Goal: Information Seeking & Learning: Find specific fact

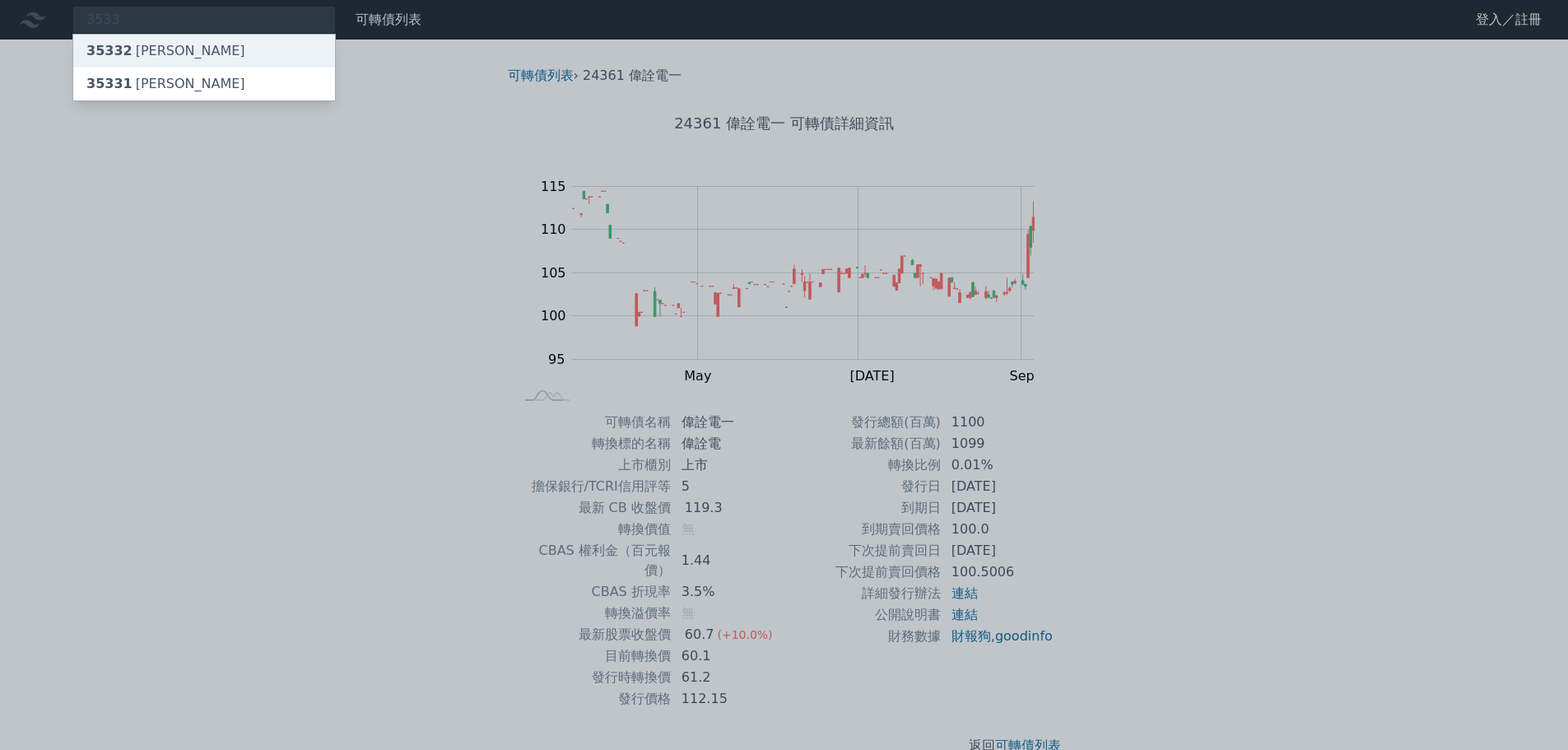
type input "3533"
click at [156, 50] on div "35332 [PERSON_NAME]" at bounding box center [165, 51] width 159 height 20
click at [133, 84] on div "35331 [PERSON_NAME]" at bounding box center [165, 84] width 159 height 20
click at [138, 45] on div "35332 [PERSON_NAME]" at bounding box center [165, 51] width 159 height 20
click at [120, 82] on span "35331" at bounding box center [109, 83] width 46 height 15
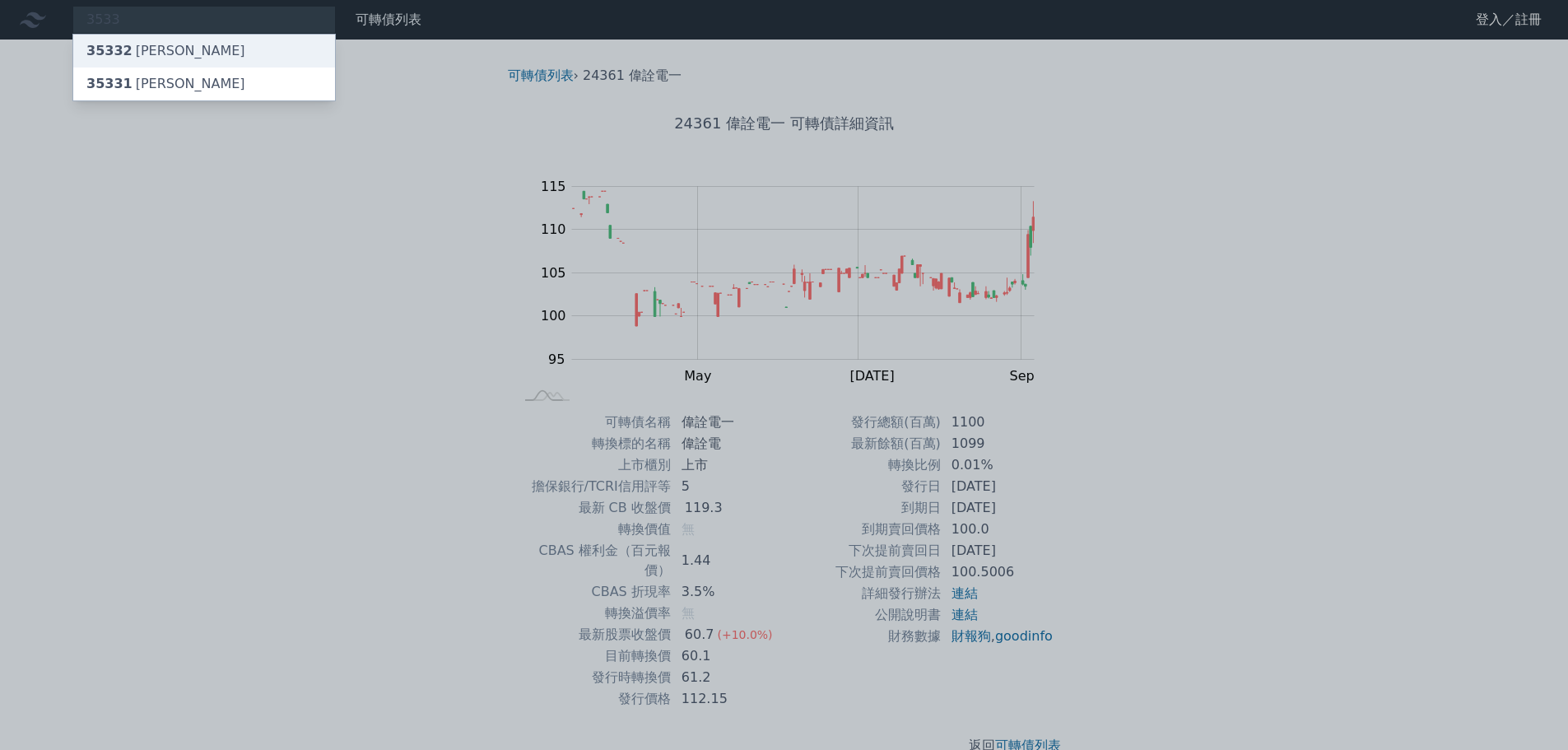
click at [111, 54] on span "35332" at bounding box center [109, 50] width 46 height 15
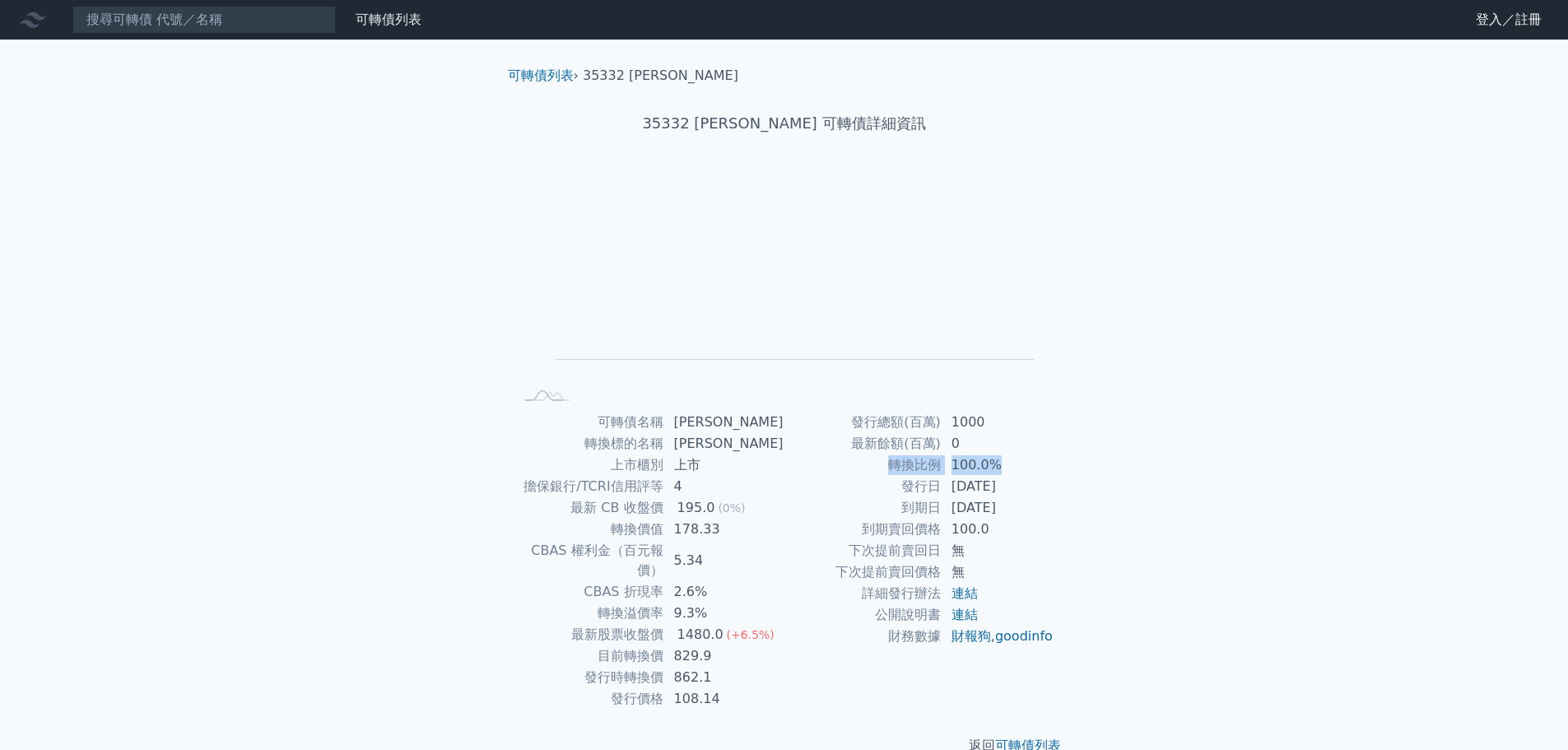
drag, startPoint x: 890, startPoint y: 463, endPoint x: 1005, endPoint y: 463, distance: 115.0
click at [1005, 463] on tr "轉換比例 100.0%" at bounding box center [919, 466] width 270 height 22
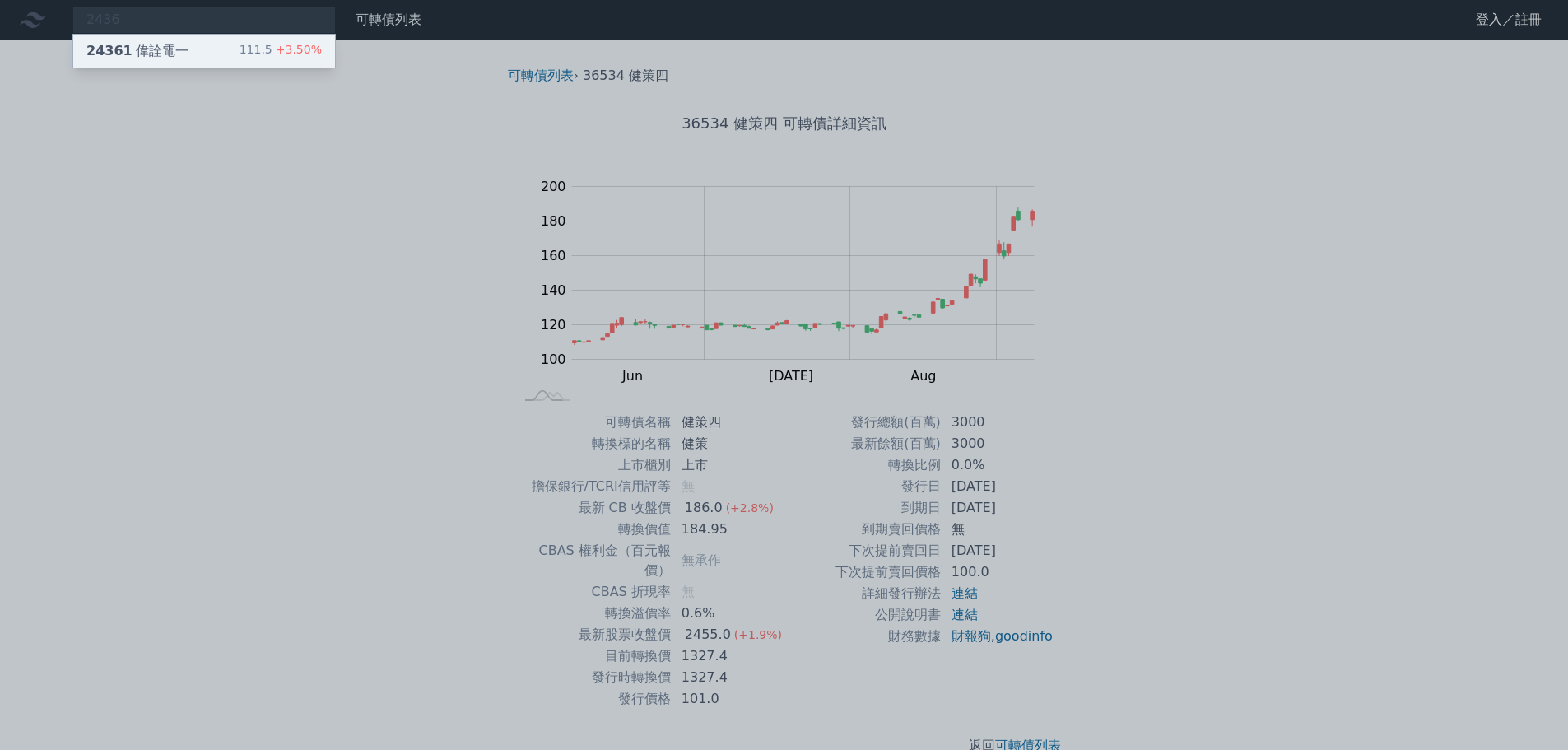
click at [170, 47] on div "24361 偉詮電一" at bounding box center [137, 51] width 102 height 20
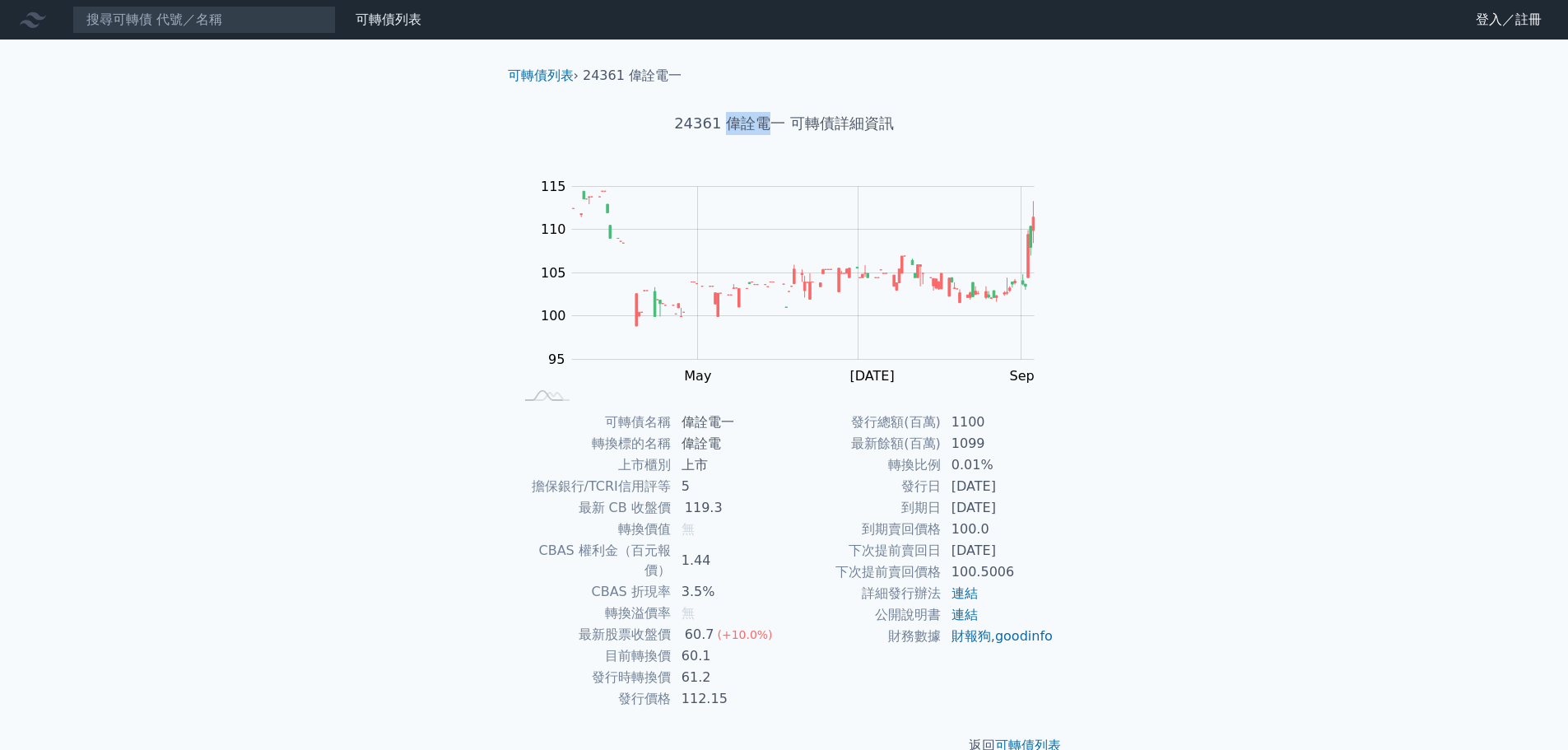
drag, startPoint x: 726, startPoint y: 121, endPoint x: 764, endPoint y: 121, distance: 38.0
click at [764, 121] on h1 "24361 偉詮電一 可轉債詳細資訊" at bounding box center [784, 123] width 580 height 23
copy h1 "偉詮電"
click at [1318, 566] on div "可轉債列表 財務數據 可轉債列表 財務數據 登入／註冊 登入／註冊 可轉債列表 › 24361 偉詮電一 24361 偉詮電一 可轉債詳細資訊 Zoom Ou…" at bounding box center [784, 390] width 1568 height 782
click at [146, 17] on input at bounding box center [204, 19] width 264 height 28
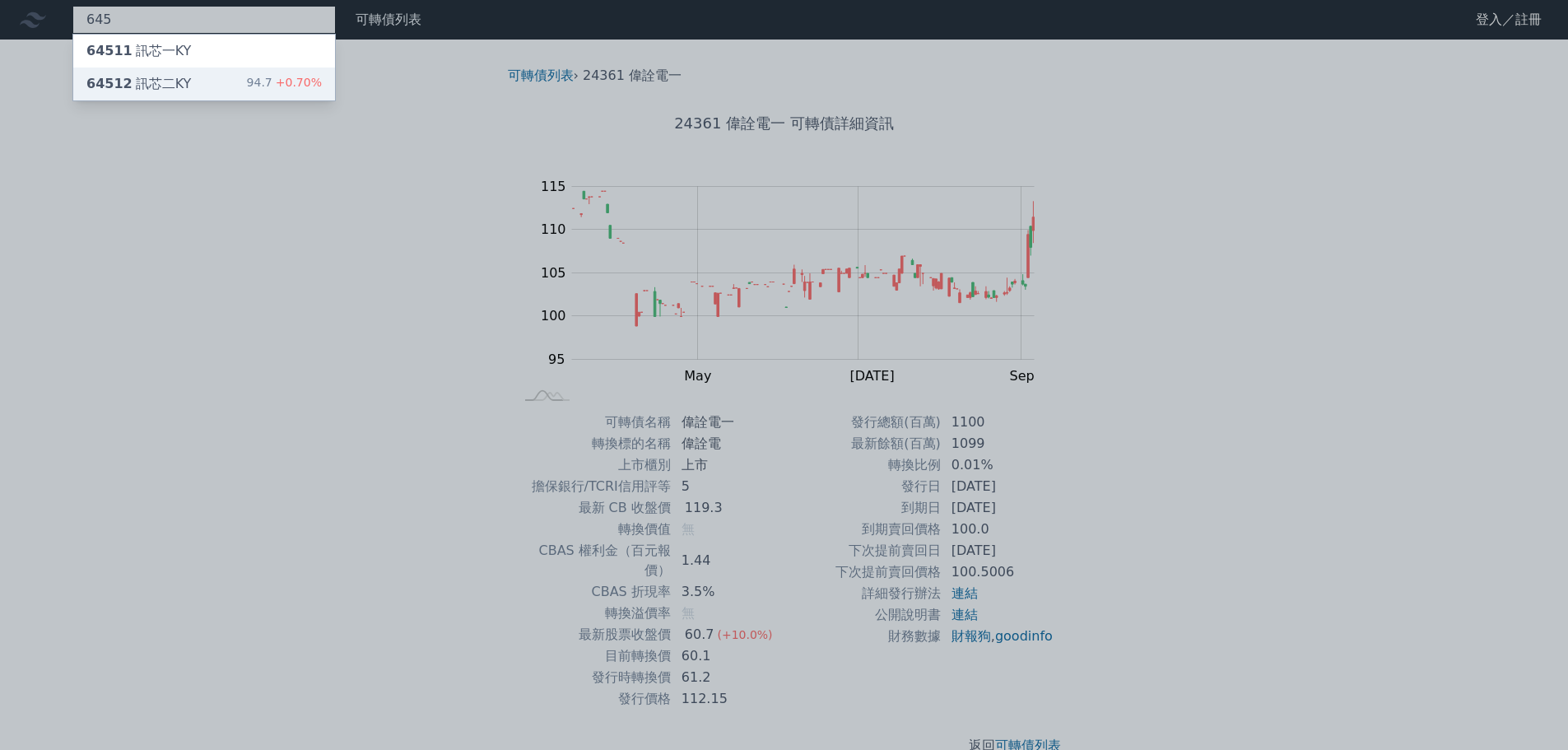
type input "645"
click at [139, 85] on div "64512 訊芯二KY" at bounding box center [138, 84] width 104 height 20
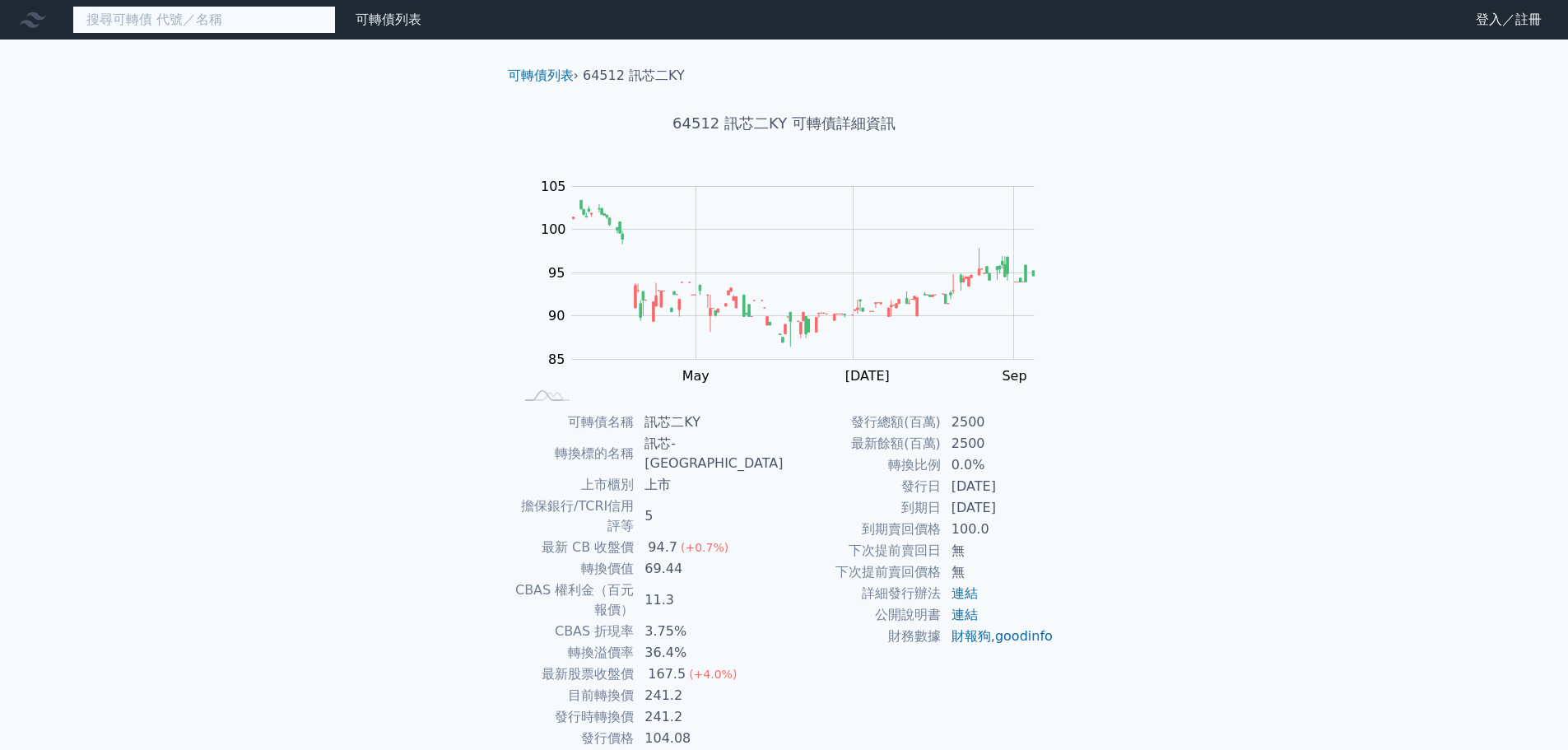
click at [147, 18] on input at bounding box center [204, 19] width 264 height 28
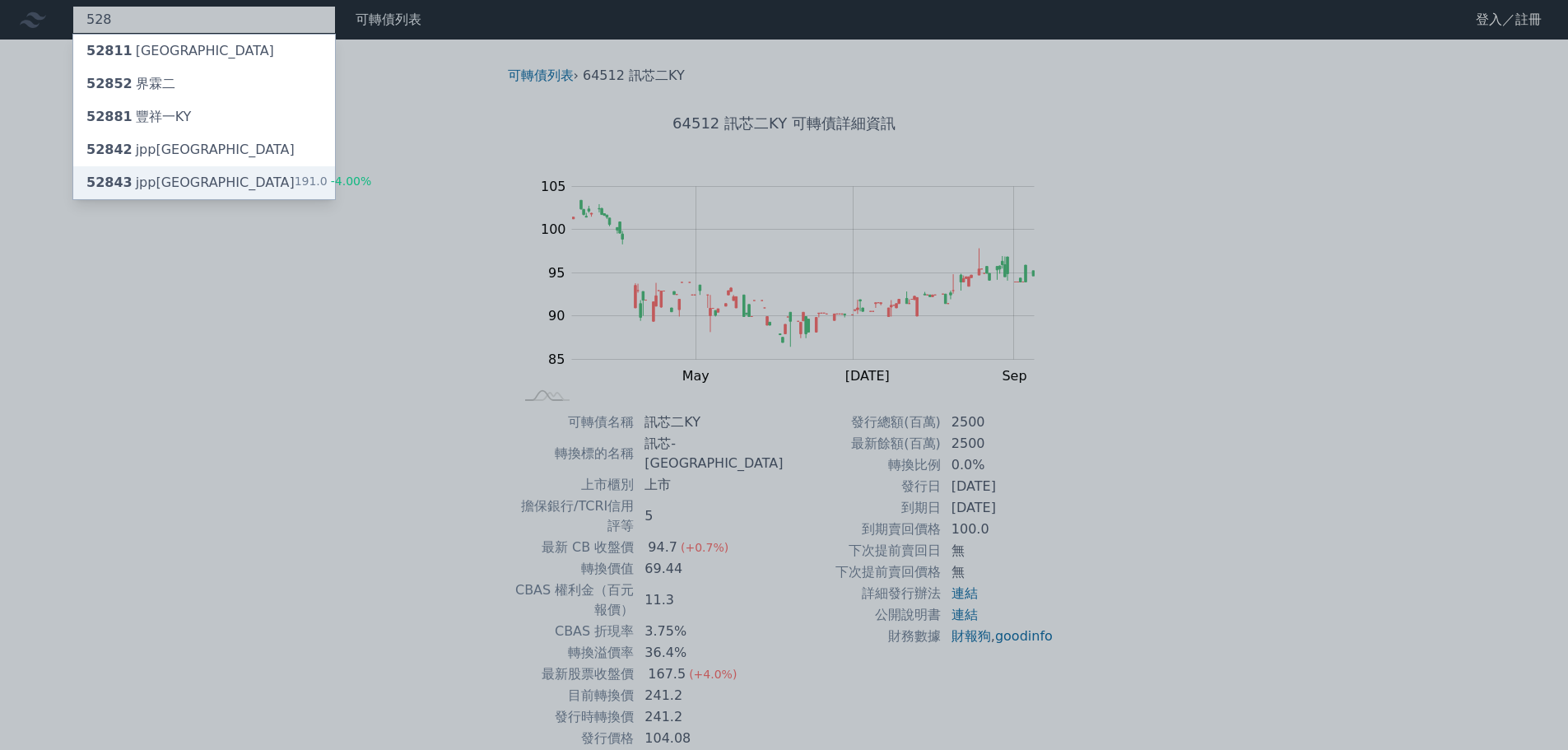
type input "528"
click at [151, 182] on div "52843 jpp[GEOGRAPHIC_DATA]" at bounding box center [190, 183] width 208 height 20
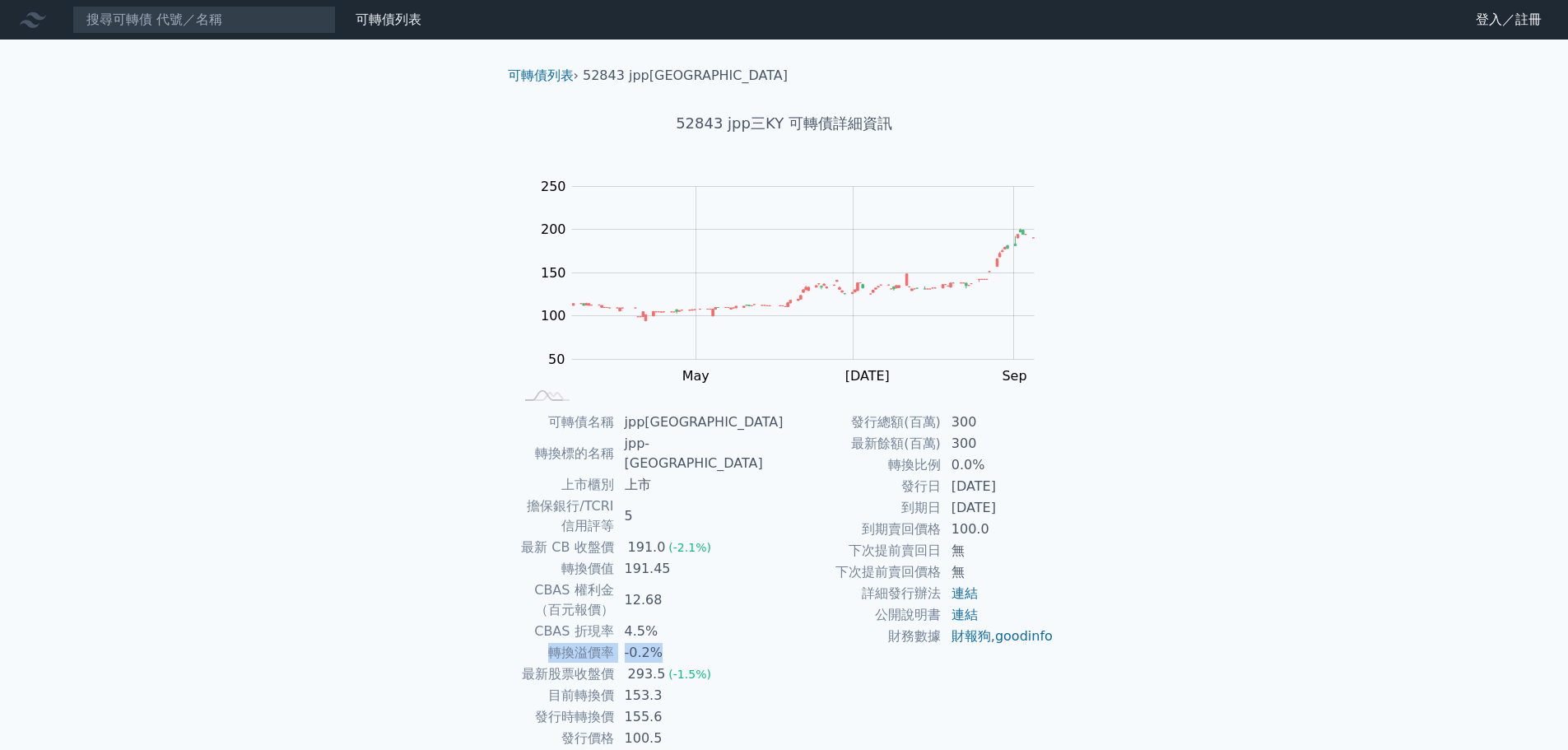
drag, startPoint x: 608, startPoint y: 596, endPoint x: 730, endPoint y: 595, distance: 122.0
click at [730, 642] on tr "轉換溢價率 -0.2%" at bounding box center [649, 653] width 270 height 22
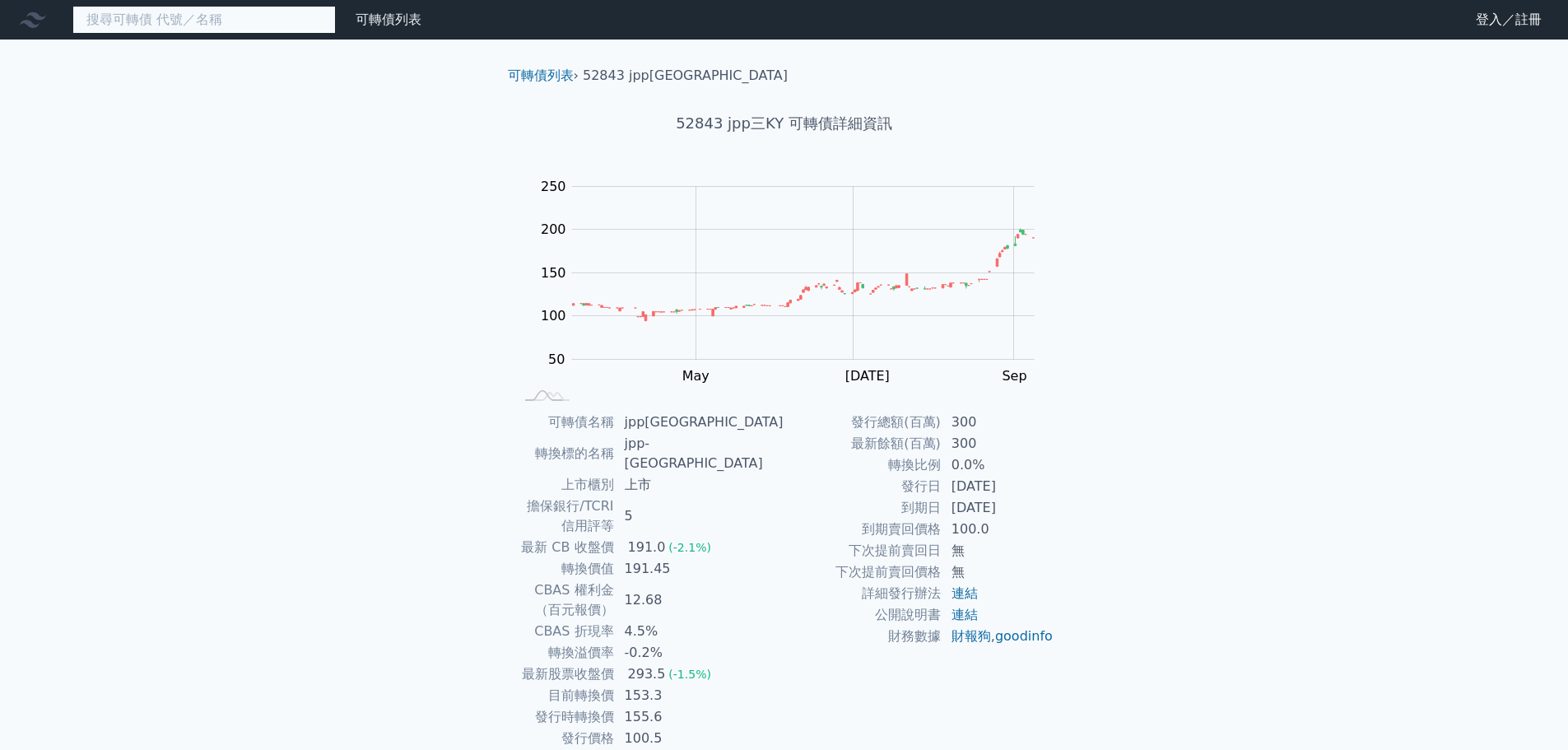
click at [170, 26] on input at bounding box center [204, 19] width 264 height 28
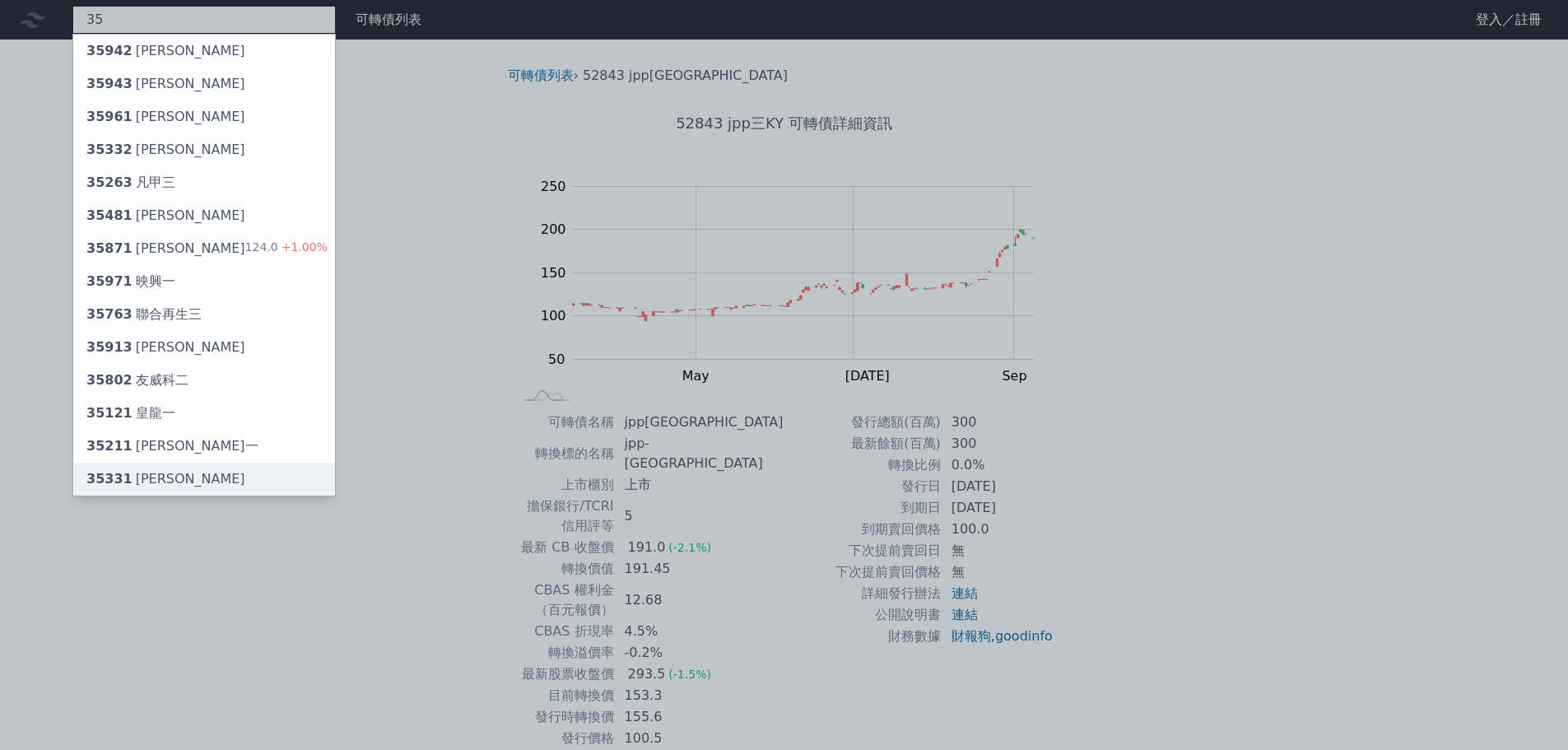
type input "35"
click at [141, 484] on div "35331 [PERSON_NAME]" at bounding box center [165, 479] width 159 height 20
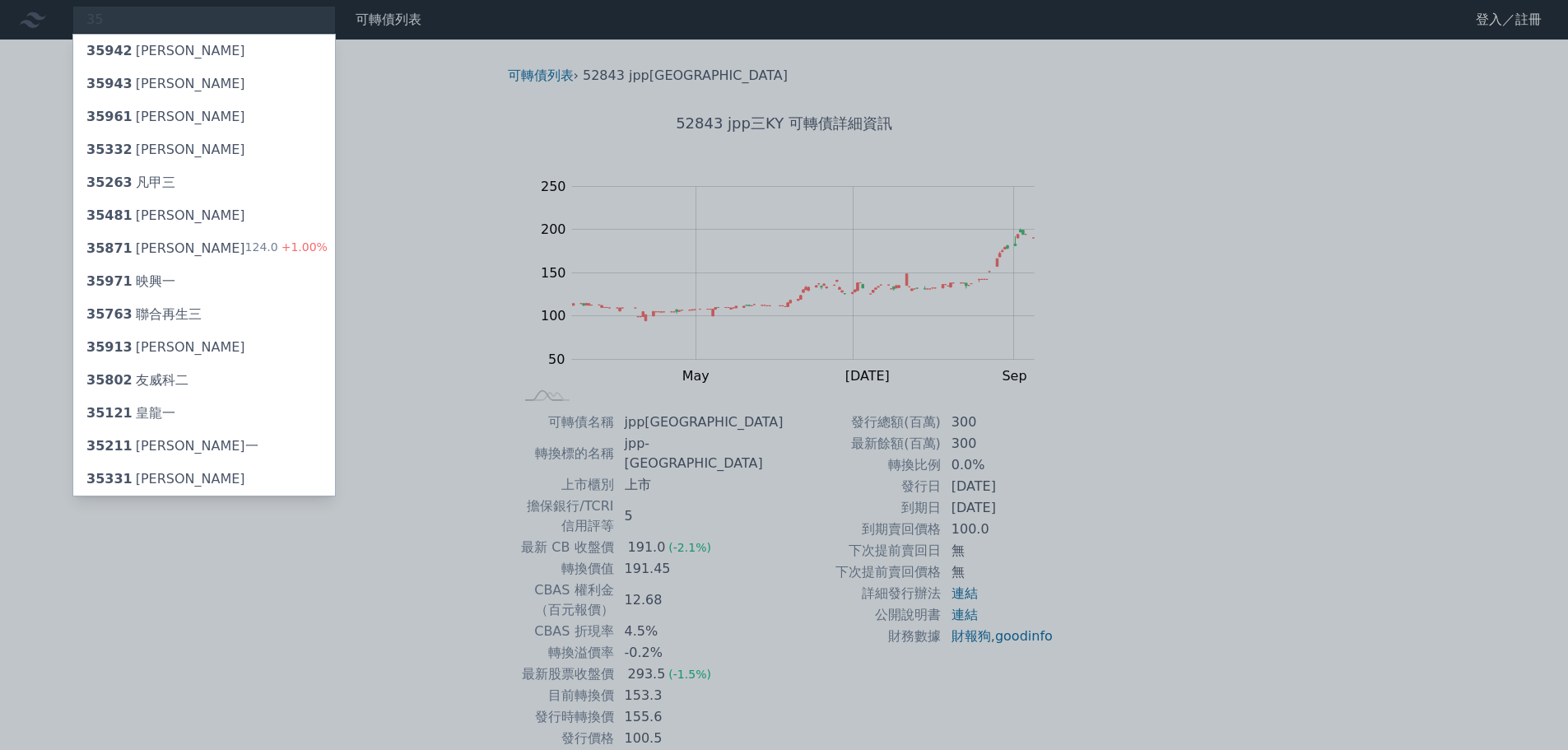
click at [154, 14] on div at bounding box center [784, 375] width 1568 height 750
click at [152, 14] on div "35 35942 [PERSON_NAME] 35943 磐儀三 35961 [PERSON_NAME] 35332 [PERSON_NAME] 35263 …" at bounding box center [204, 19] width 264 height 28
type input "3"
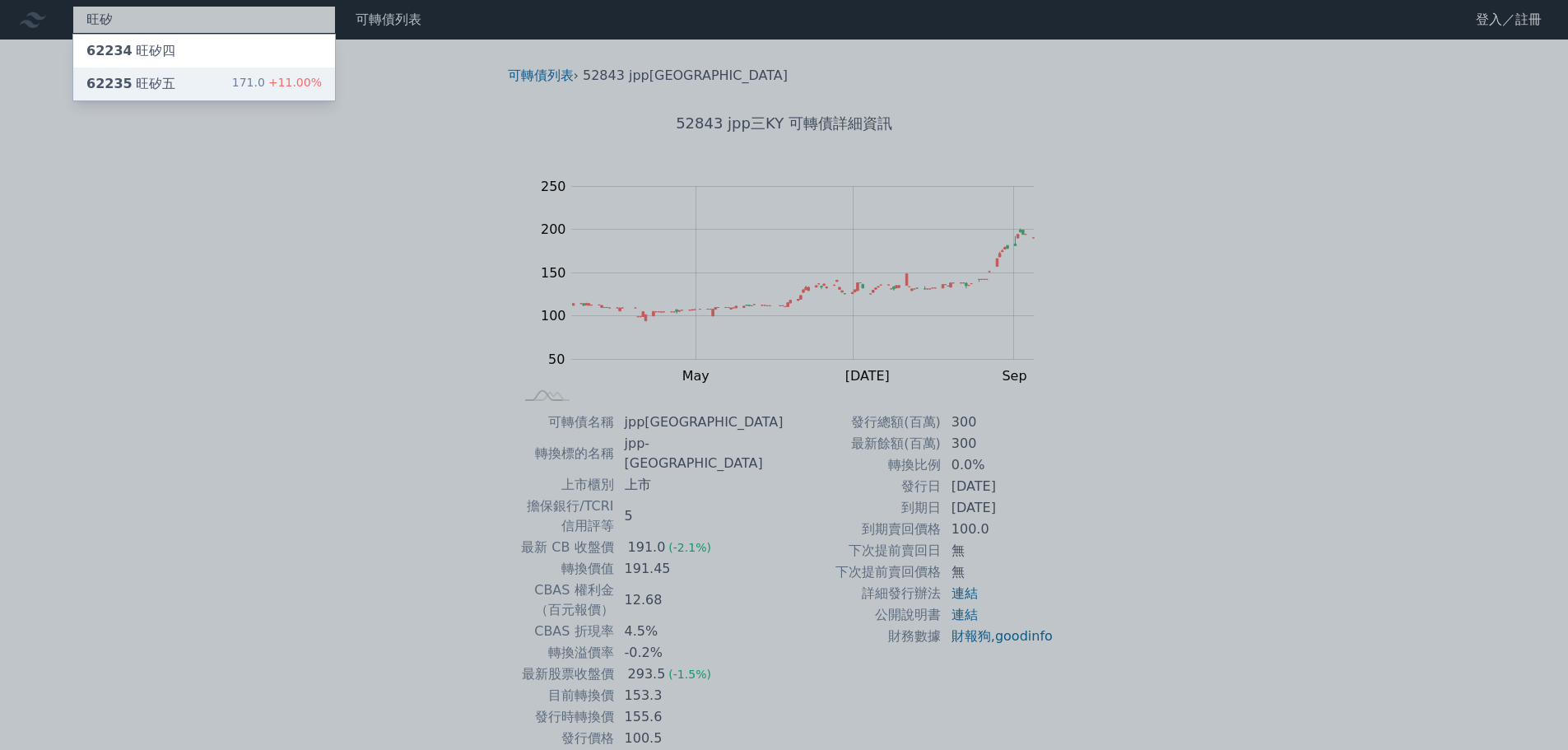
type input "旺矽"
click at [178, 83] on div "62235 旺矽五 171.0 +11.00%" at bounding box center [204, 84] width 262 height 33
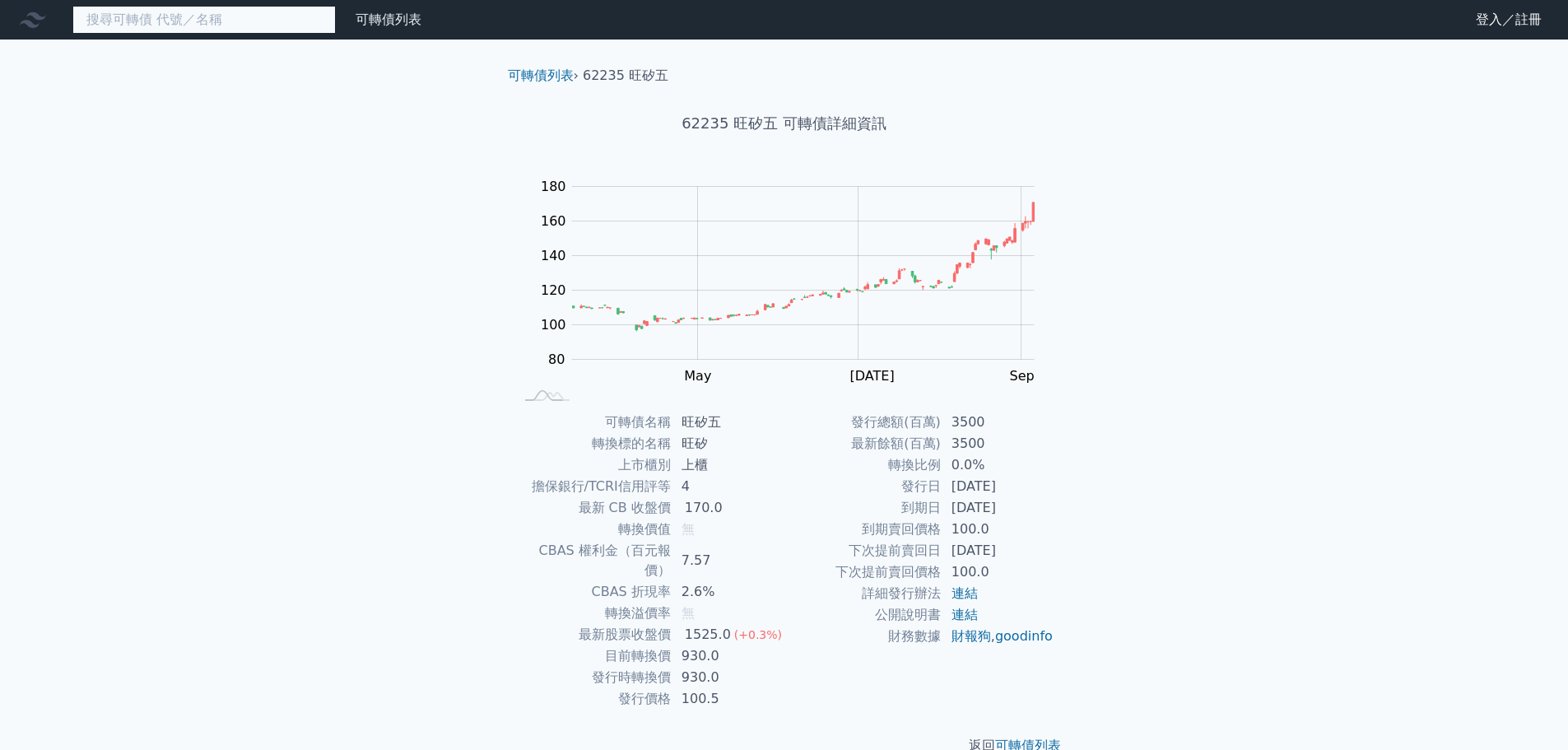
click at [149, 24] on input at bounding box center [204, 19] width 264 height 28
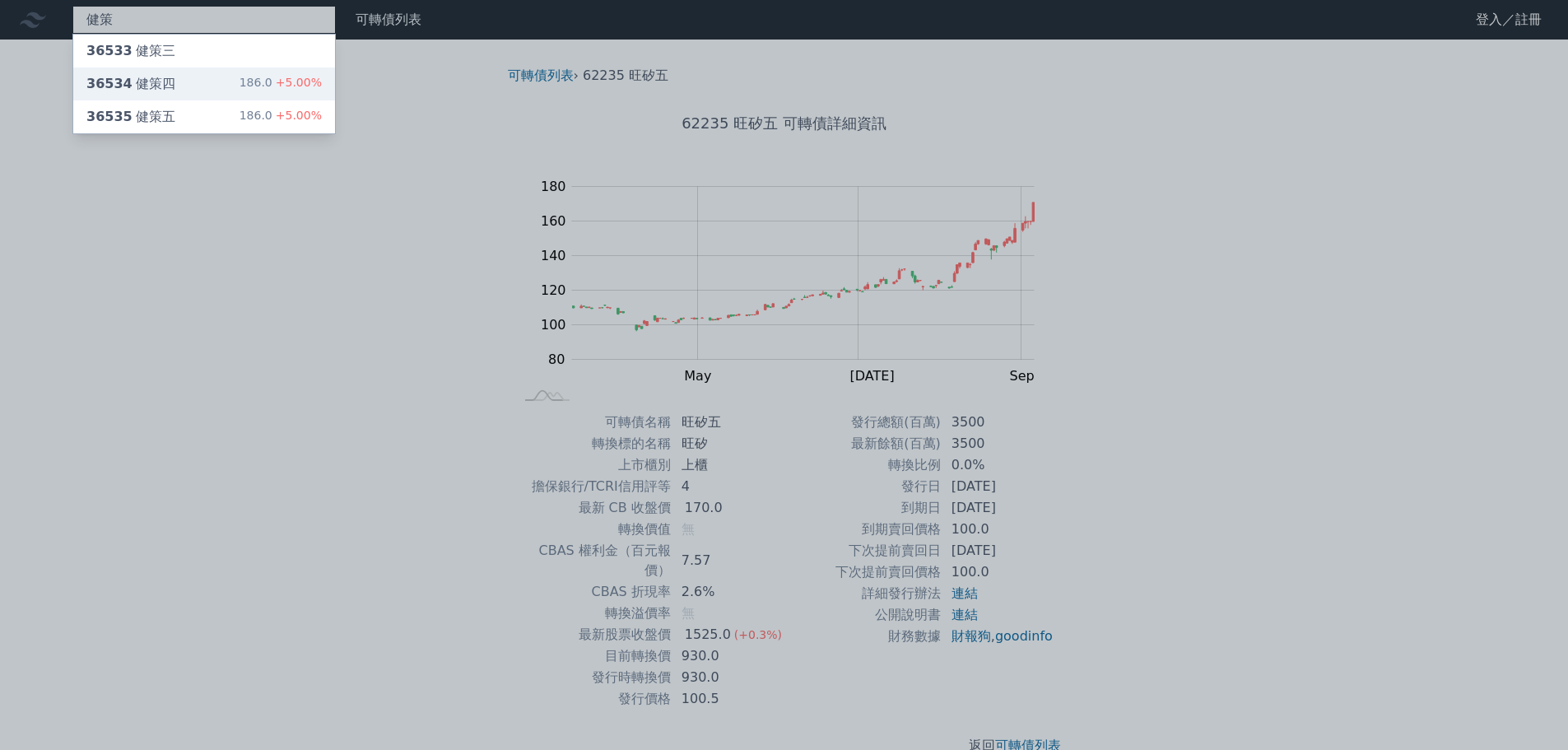
type input "健策"
click at [154, 80] on div "36534 健策四" at bounding box center [130, 84] width 89 height 20
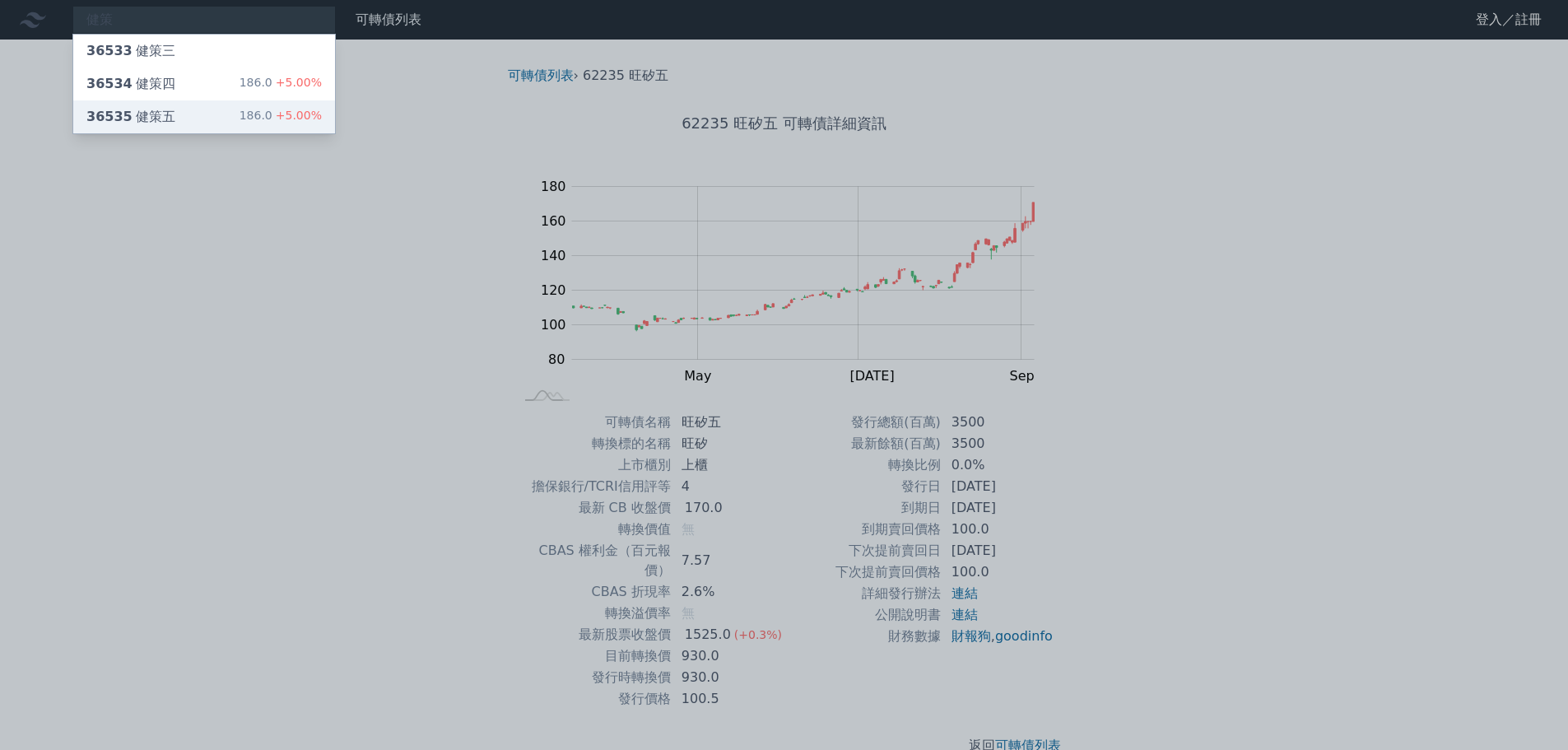
click at [145, 120] on div "36535 健策五" at bounding box center [130, 117] width 89 height 20
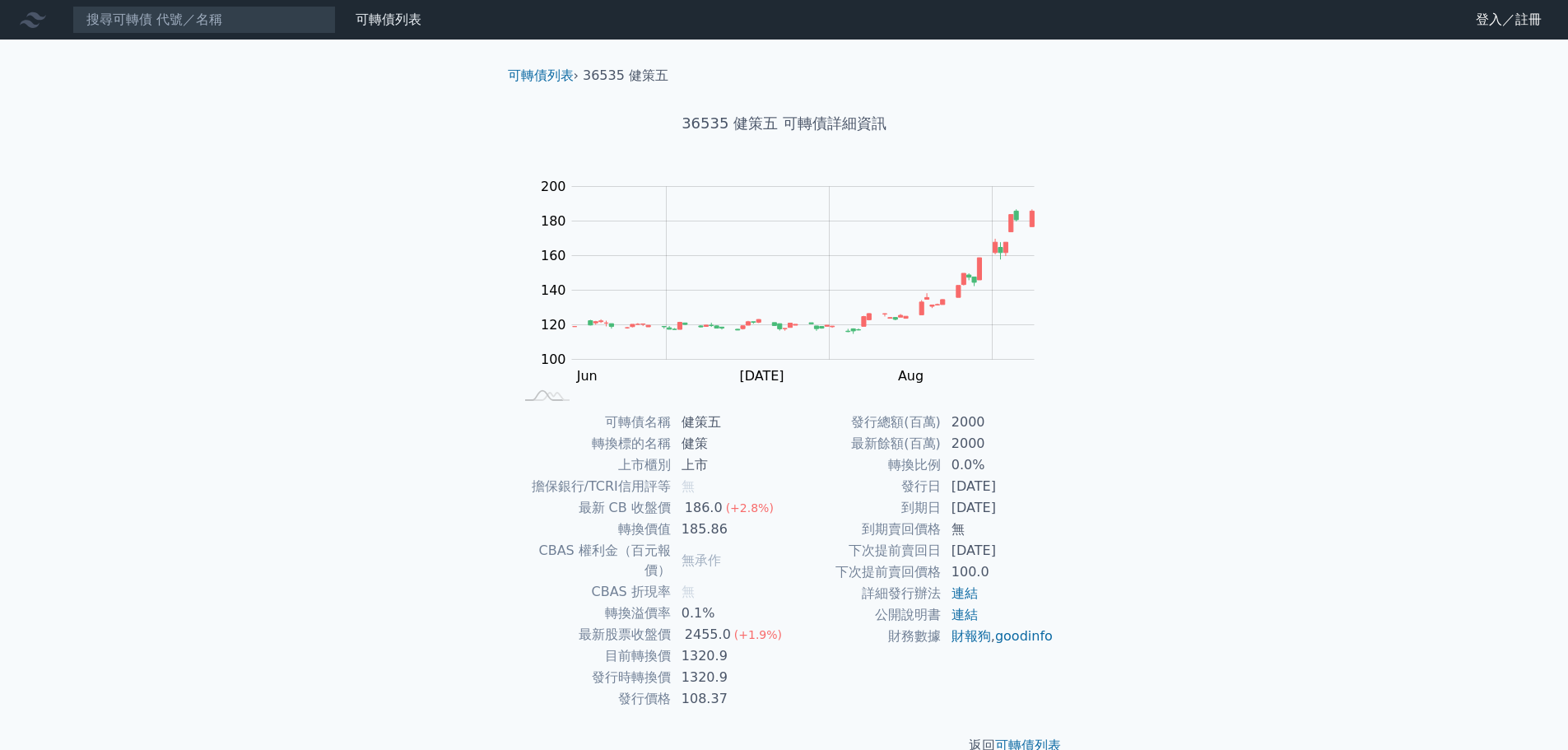
click at [1113, 495] on div "可轉債列表 財務數據 可轉債列表 財務數據 登入／註冊 登入／註冊 可轉債列表 › 36535 健策五 36535 健策五 可轉債詳細資訊 Zoom Out …" at bounding box center [784, 390] width 1568 height 782
